Goal: Task Accomplishment & Management: Use online tool/utility

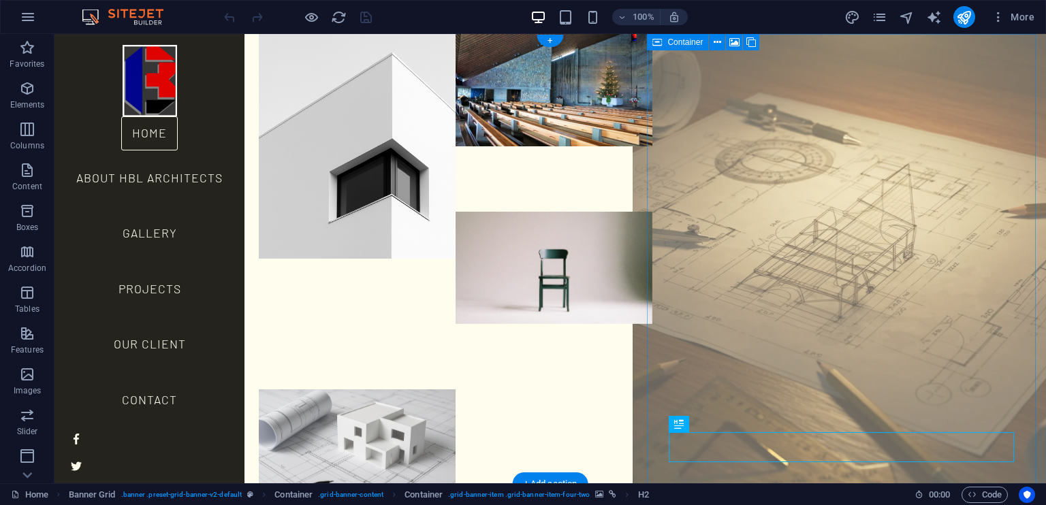
click at [747, 392] on figure at bounding box center [849, 259] width 433 height 495
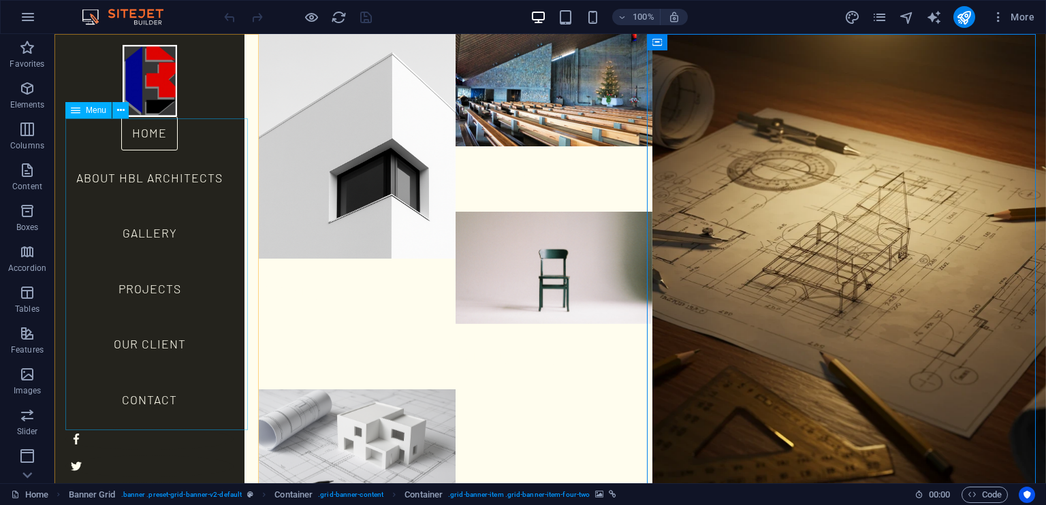
click at [158, 138] on nav "Home About HBL Architects Gallery Projects Our Client Contact" at bounding box center [149, 272] width 168 height 312
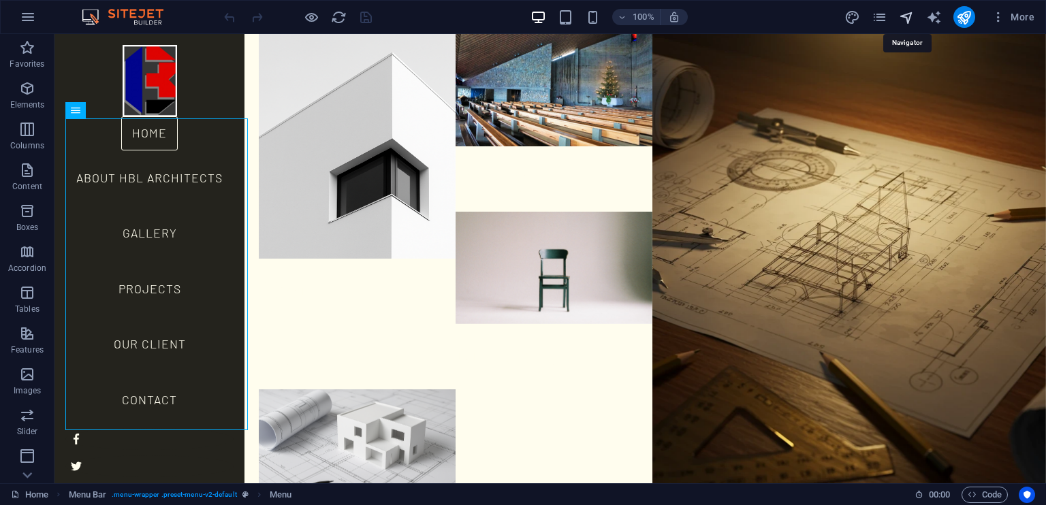
click at [907, 18] on icon "navigator" at bounding box center [907, 18] width 16 height 16
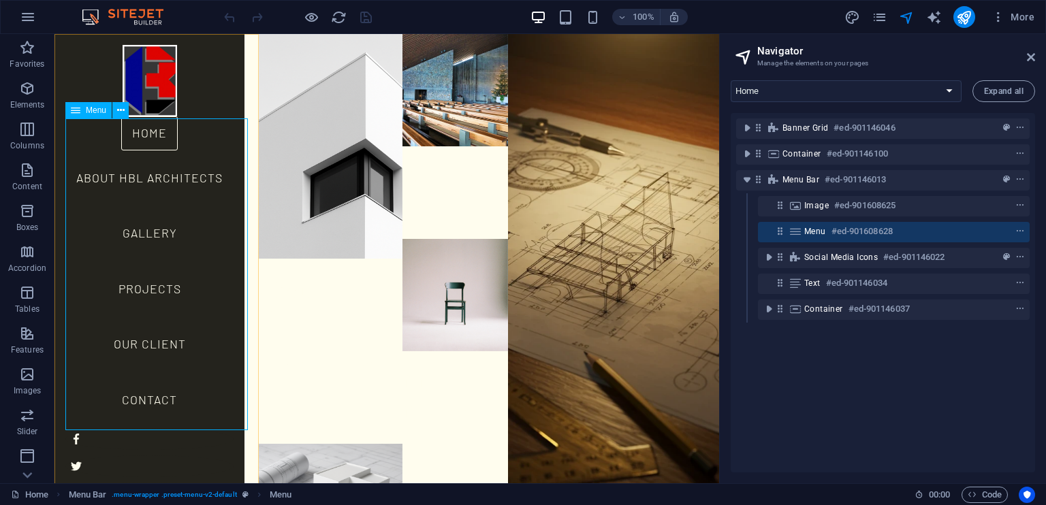
click at [157, 138] on nav "Home About HBL Architects Gallery Projects Our Client Contact" at bounding box center [149, 272] width 168 height 312
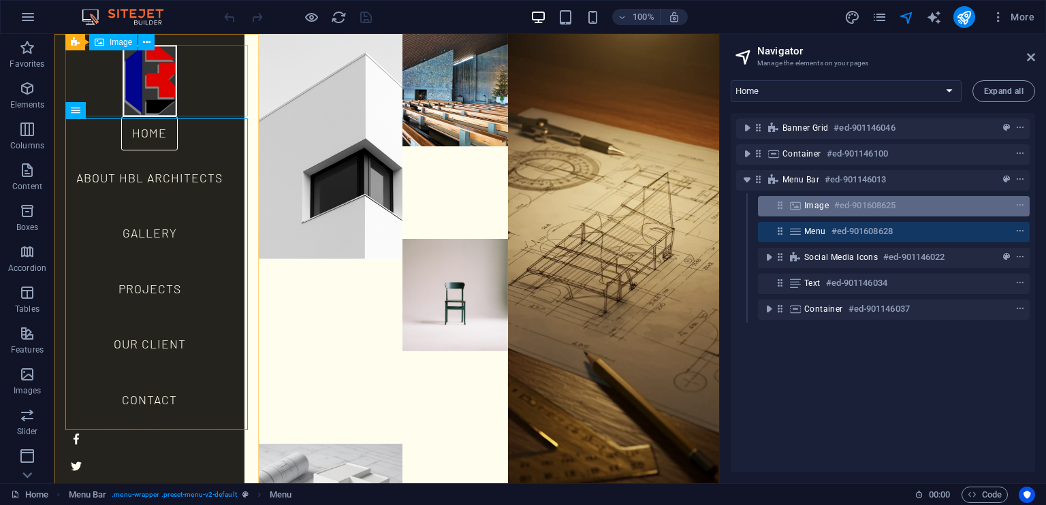
click at [828, 206] on div "Image #ed-901608625" at bounding box center [882, 206] width 157 height 16
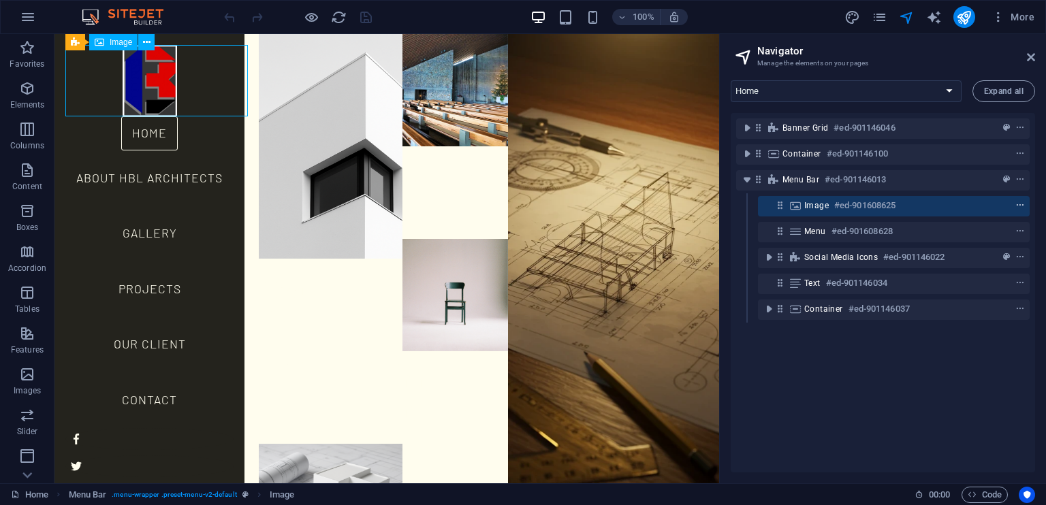
click at [1016, 205] on icon "context-menu" at bounding box center [1021, 206] width 10 height 10
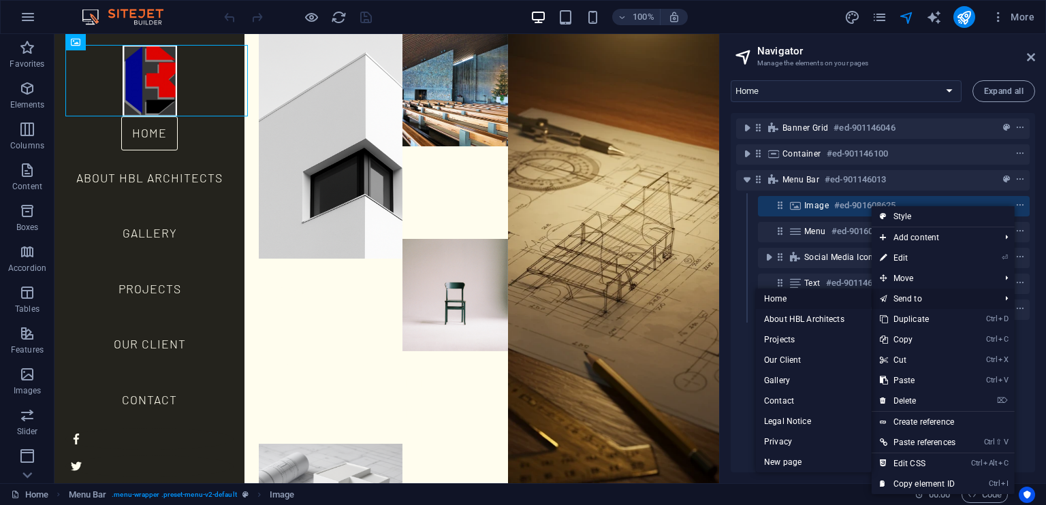
click at [770, 298] on link "Home" at bounding box center [814, 299] width 116 height 20
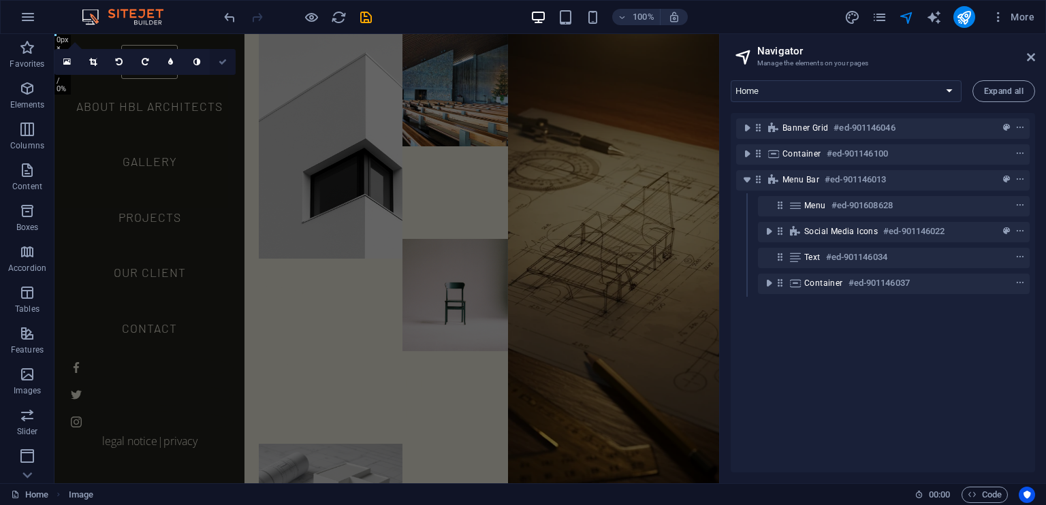
click at [222, 59] on icon at bounding box center [223, 62] width 8 height 8
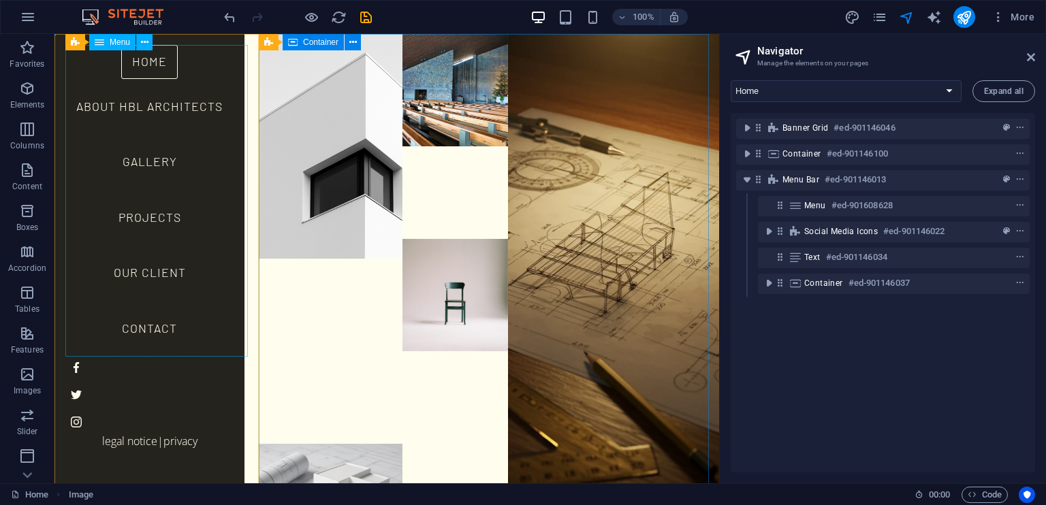
click at [159, 65] on nav "Home About HBL Architects Gallery Projects Our Client Contact" at bounding box center [149, 201] width 168 height 312
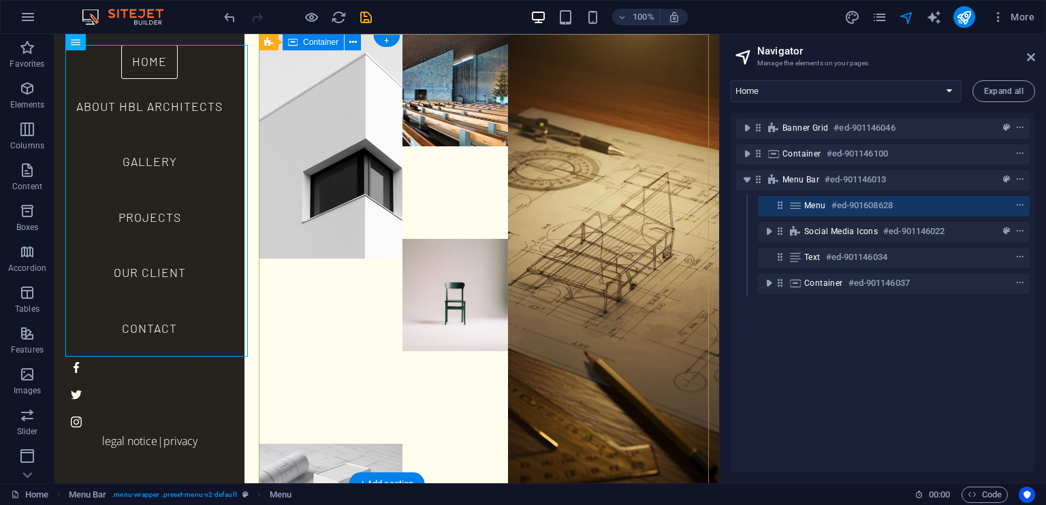
click at [420, 34] on div "Projects Home About HBL Architects Gallery Projects Our Client Contact Legal No…" at bounding box center [489, 34] width 460 height 0
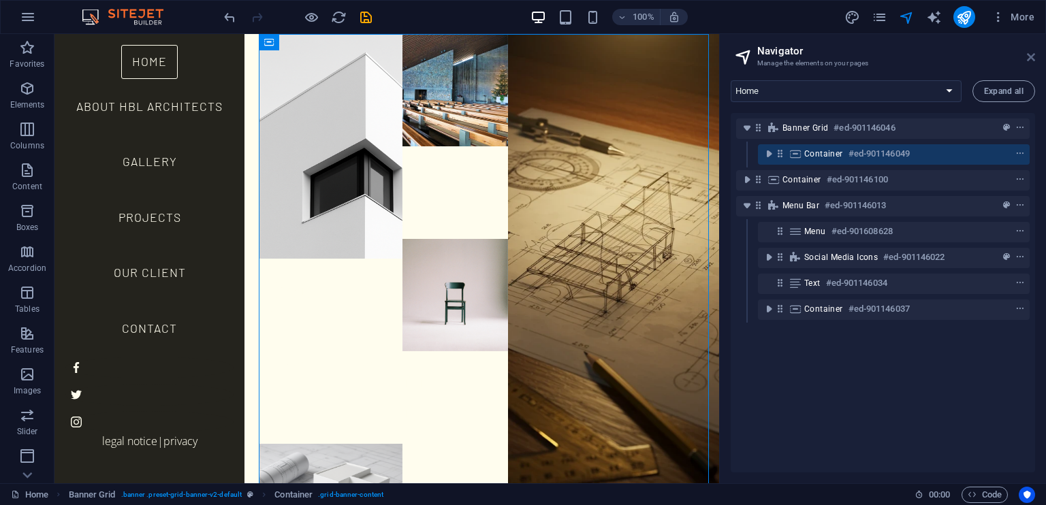
click at [1032, 59] on icon at bounding box center [1031, 57] width 8 height 11
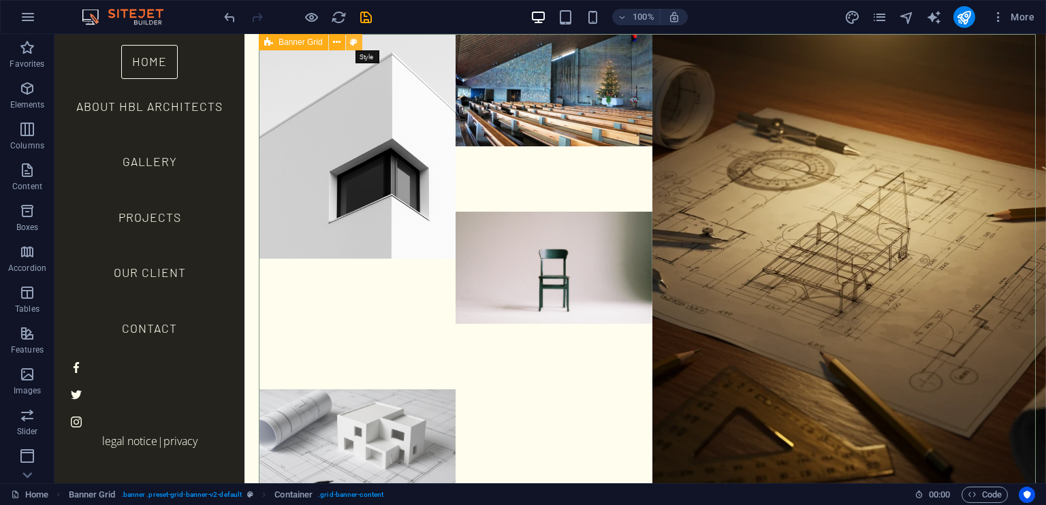
click at [359, 37] on button at bounding box center [354, 42] width 16 height 16
select select "vh"
select select "rem"
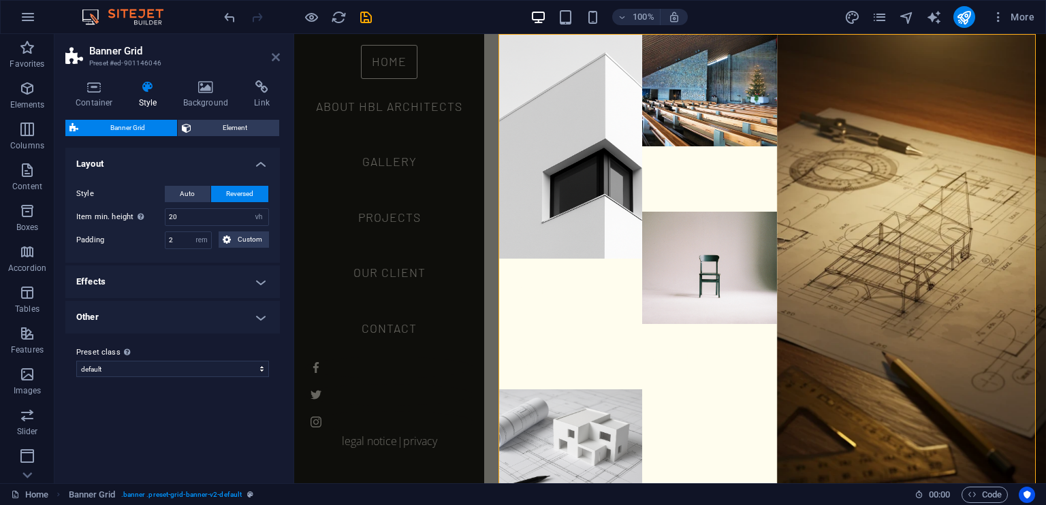
click at [275, 57] on icon at bounding box center [276, 57] width 8 height 11
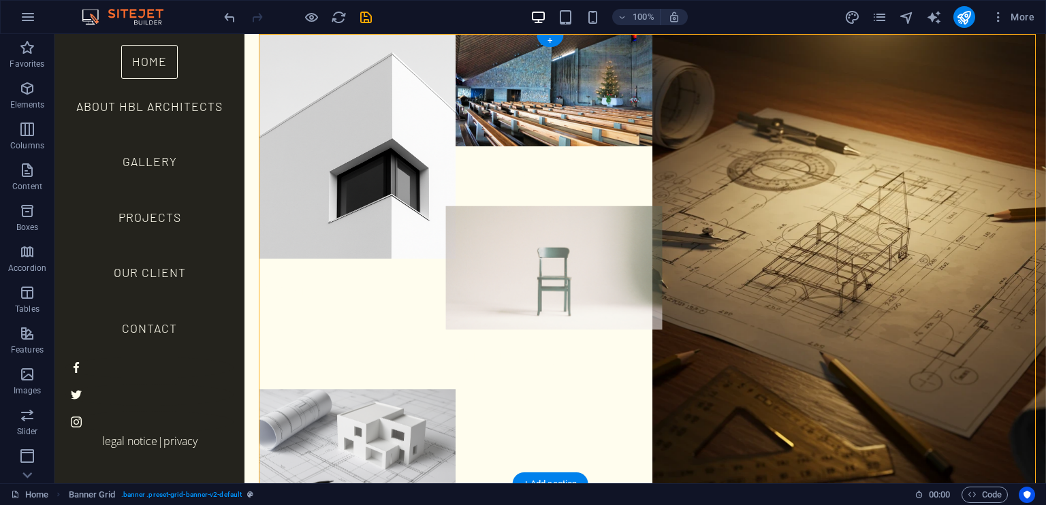
click at [593, 206] on figure at bounding box center [554, 268] width 217 height 124
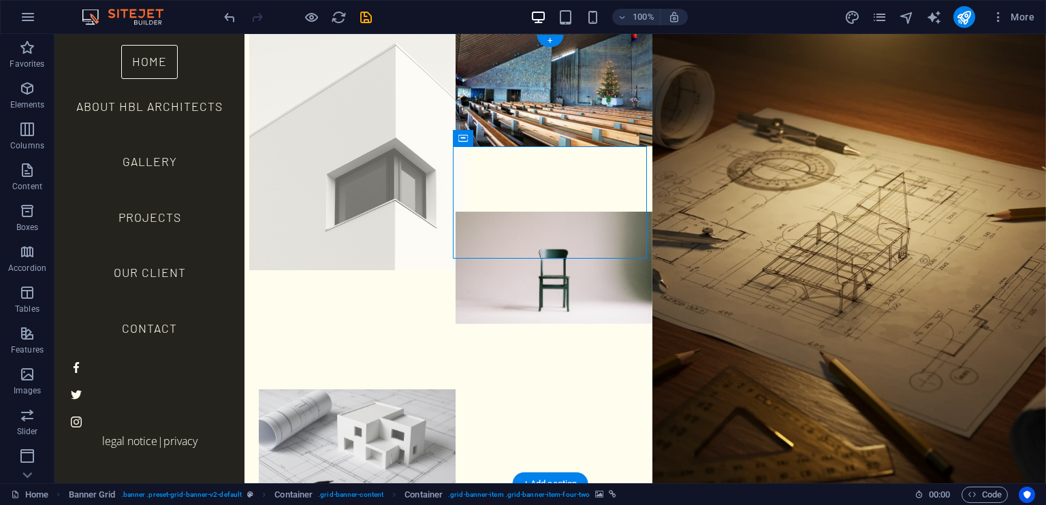
click at [394, 84] on figure at bounding box center [357, 146] width 217 height 247
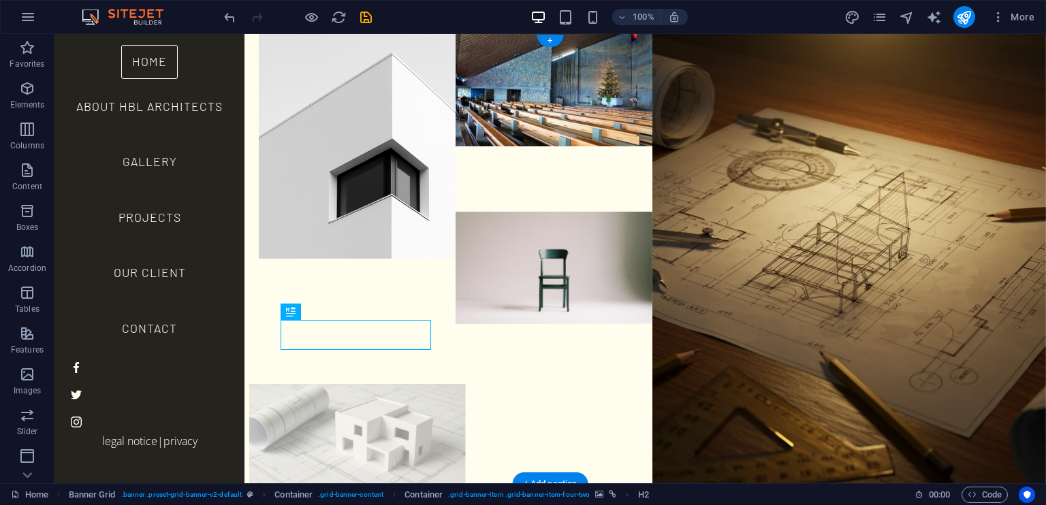
click at [411, 384] on figure at bounding box center [357, 446] width 217 height 124
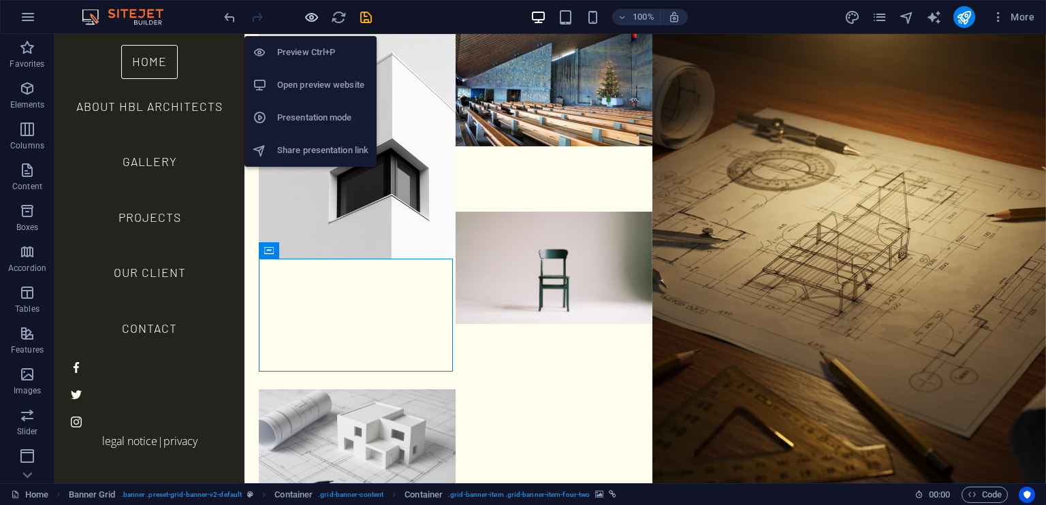
click at [309, 18] on icon "button" at bounding box center [312, 18] width 16 height 16
